Goal: Transaction & Acquisition: Purchase product/service

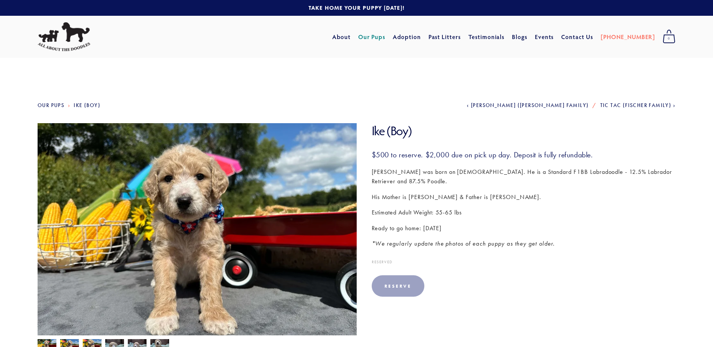
click at [366, 6] on link at bounding box center [356, 8] width 713 height 16
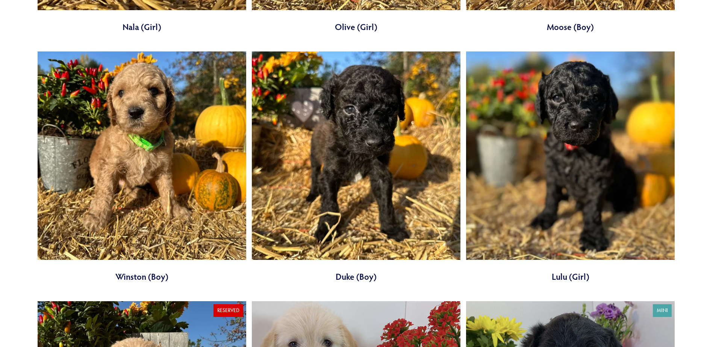
scroll to position [2489, 0]
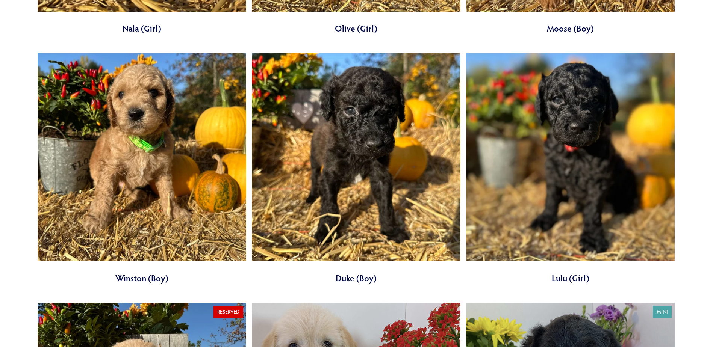
click at [207, 251] on link at bounding box center [142, 168] width 209 height 231
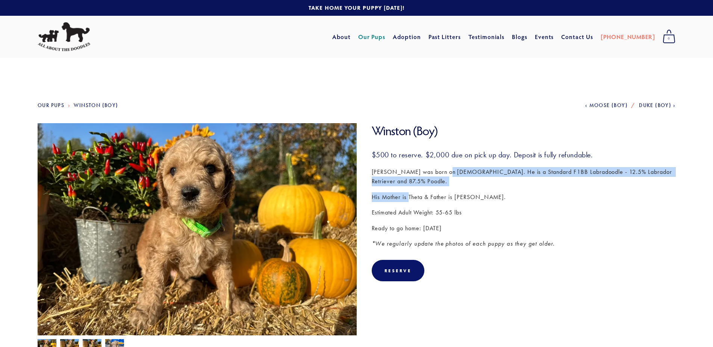
drag, startPoint x: 444, startPoint y: 161, endPoint x: 408, endPoint y: 188, distance: 44.4
click at [408, 188] on div "$500 to reserve. $2,000 due on pick up day. Deposit is fully refundable. Winsto…" at bounding box center [524, 199] width 304 height 99
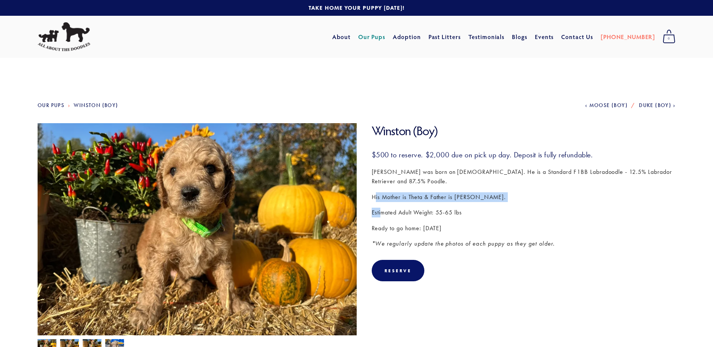
drag, startPoint x: 375, startPoint y: 198, endPoint x: 380, endPoint y: 215, distance: 17.7
click at [380, 215] on div "$500 to reserve. $2,000 due on pick up day. Deposit is fully refundable. Winsto…" at bounding box center [524, 199] width 304 height 99
click at [382, 215] on p "Estimated Adult Weight: 55-65 lbs" at bounding box center [524, 213] width 304 height 10
